Goal: Transaction & Acquisition: Purchase product/service

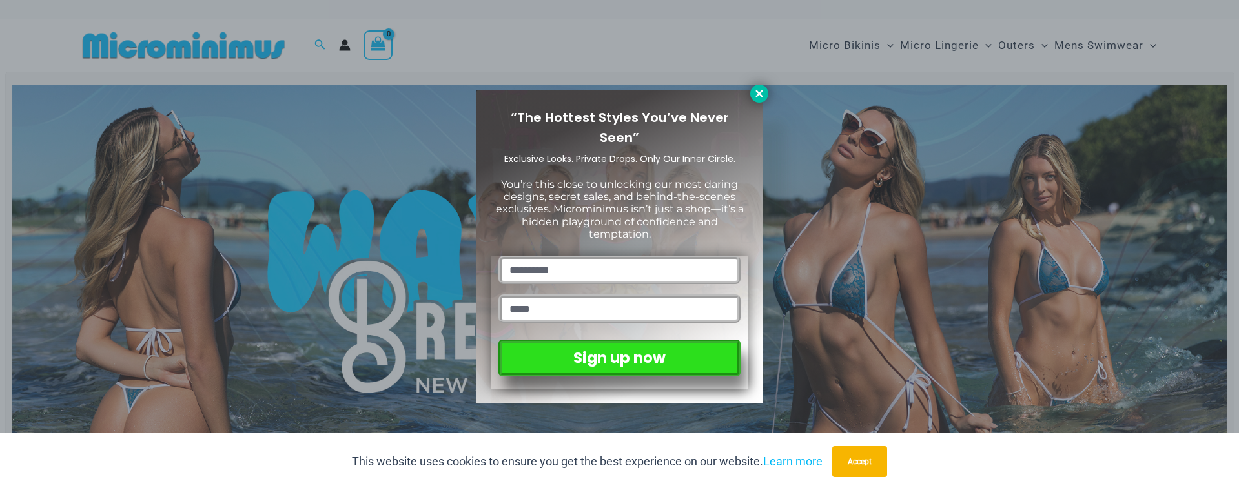
drag, startPoint x: 761, startPoint y: 92, endPoint x: 753, endPoint y: 94, distance: 7.9
click at [758, 92] on icon at bounding box center [760, 94] width 12 height 12
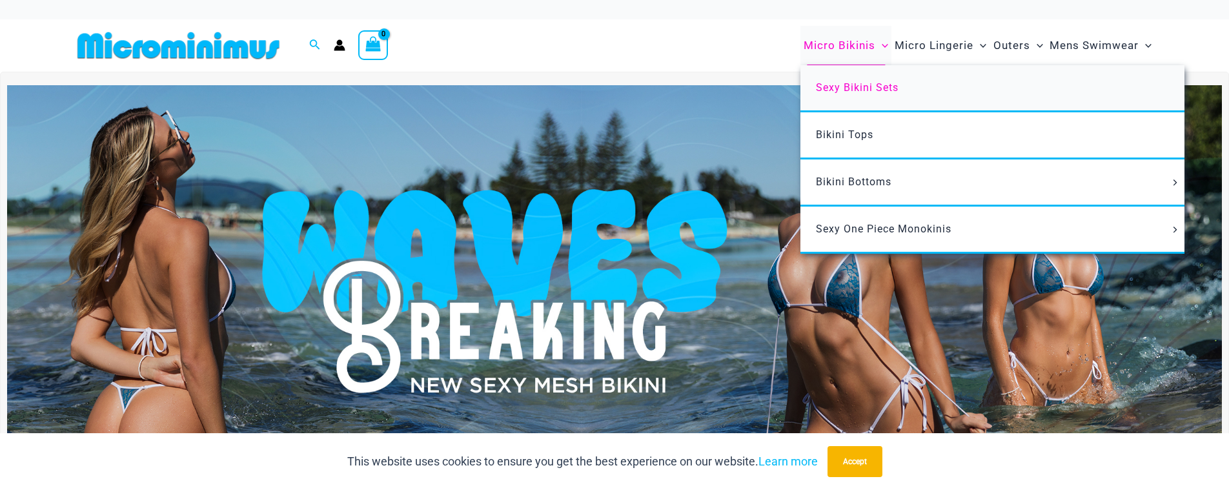
click at [841, 84] on span "Sexy Bikini Sets" at bounding box center [857, 87] width 83 height 12
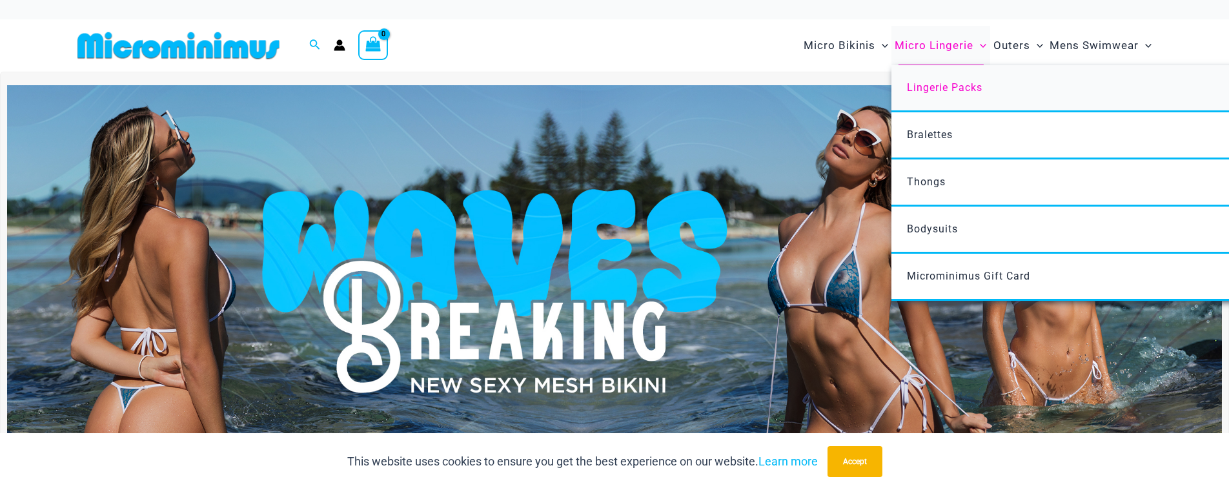
click at [919, 82] on span "Lingerie Packs" at bounding box center [945, 87] width 76 height 12
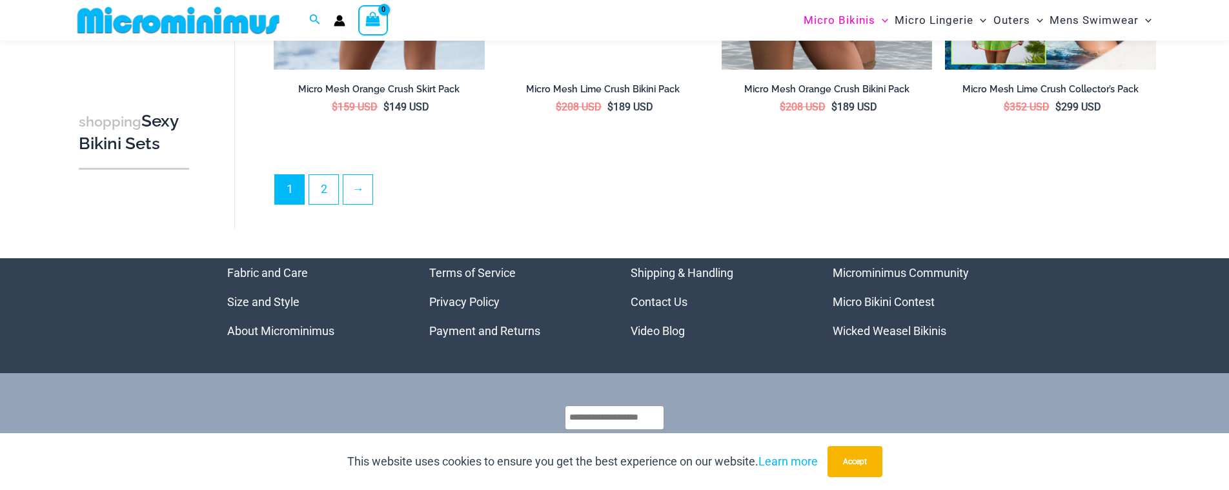
scroll to position [3314, 0]
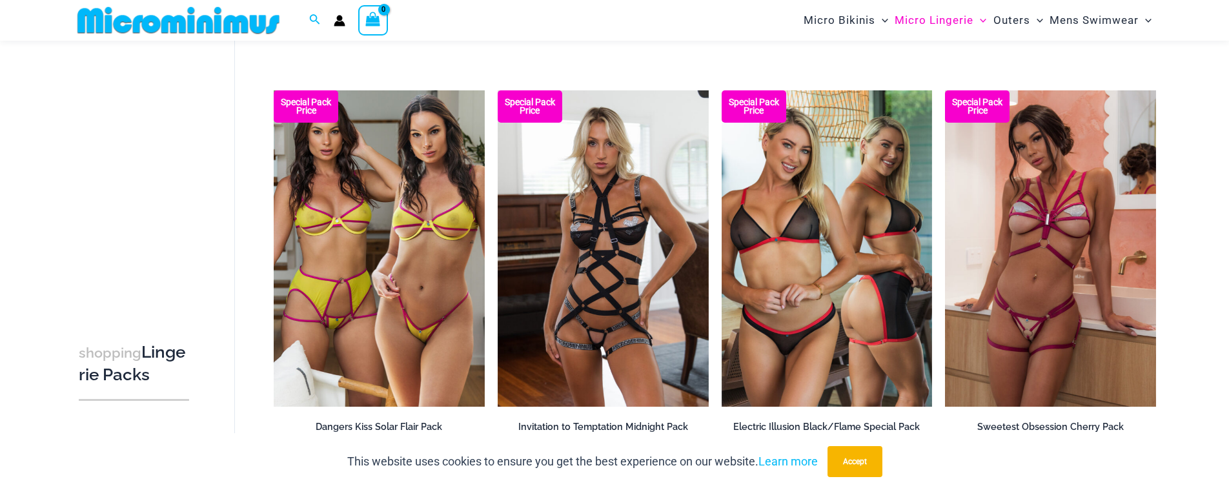
scroll to position [875, 0]
